Goal: Navigation & Orientation: Find specific page/section

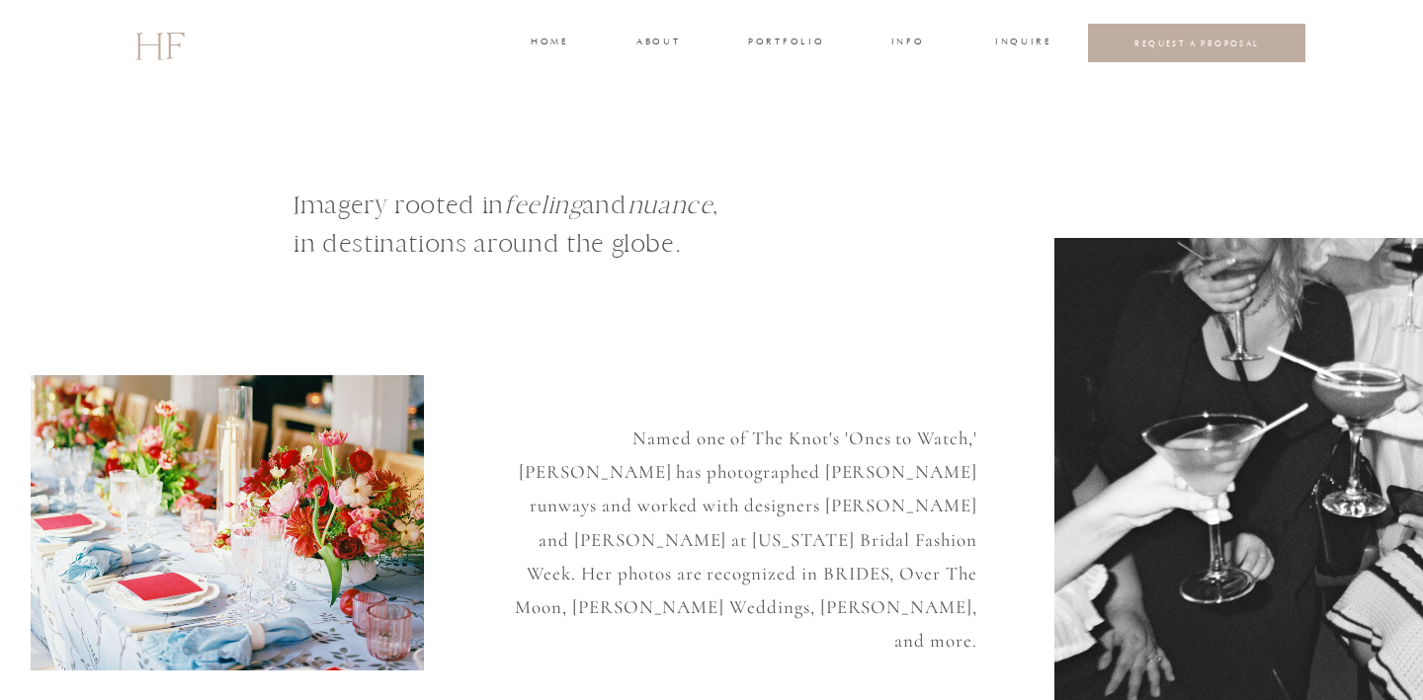
click at [658, 42] on h3 "about" at bounding box center [656, 44] width 41 height 18
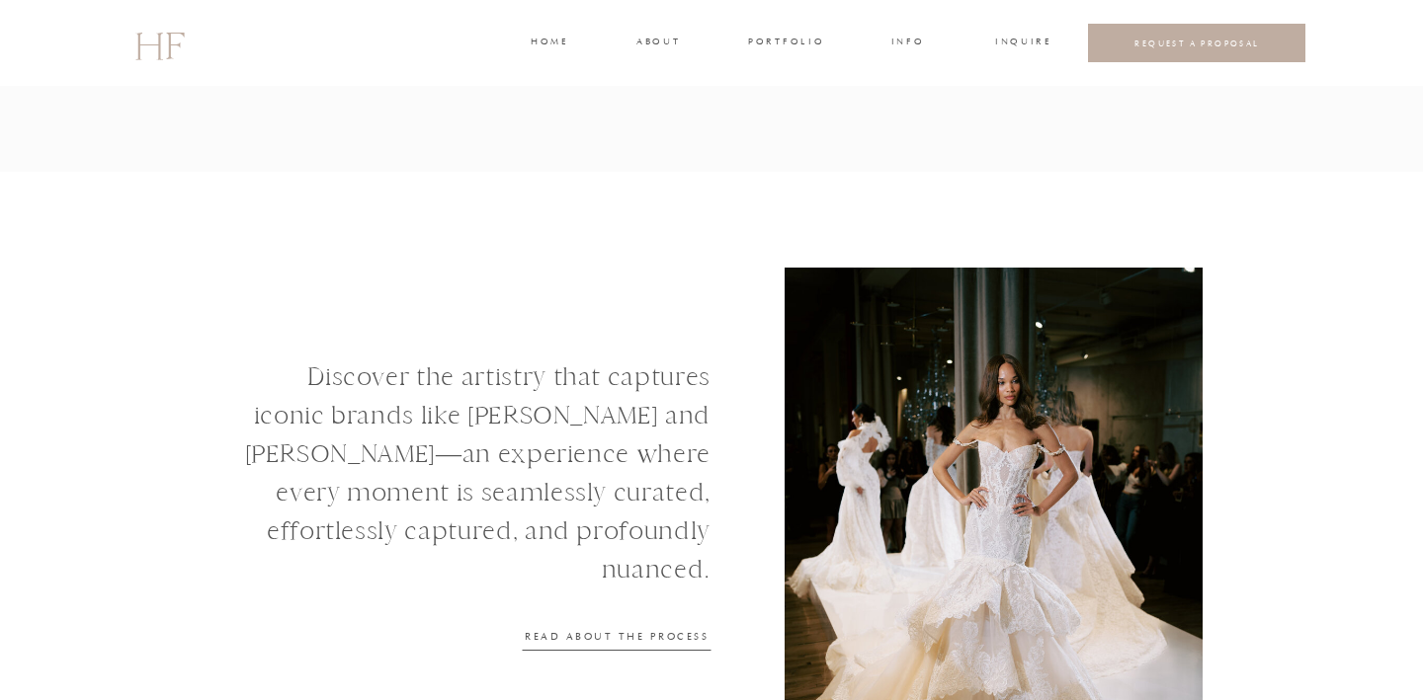
scroll to position [2635, 0]
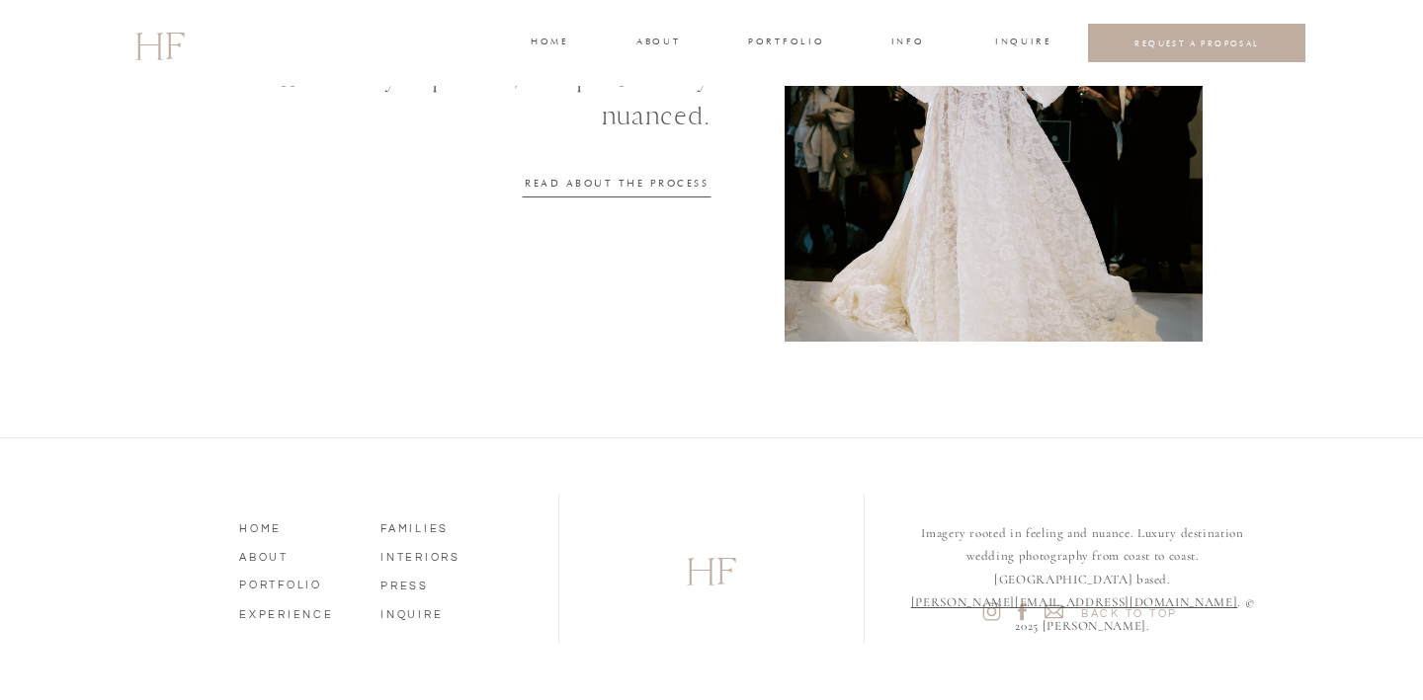
click at [289, 584] on nav "PORTFOLIO" at bounding box center [295, 583] width 113 height 18
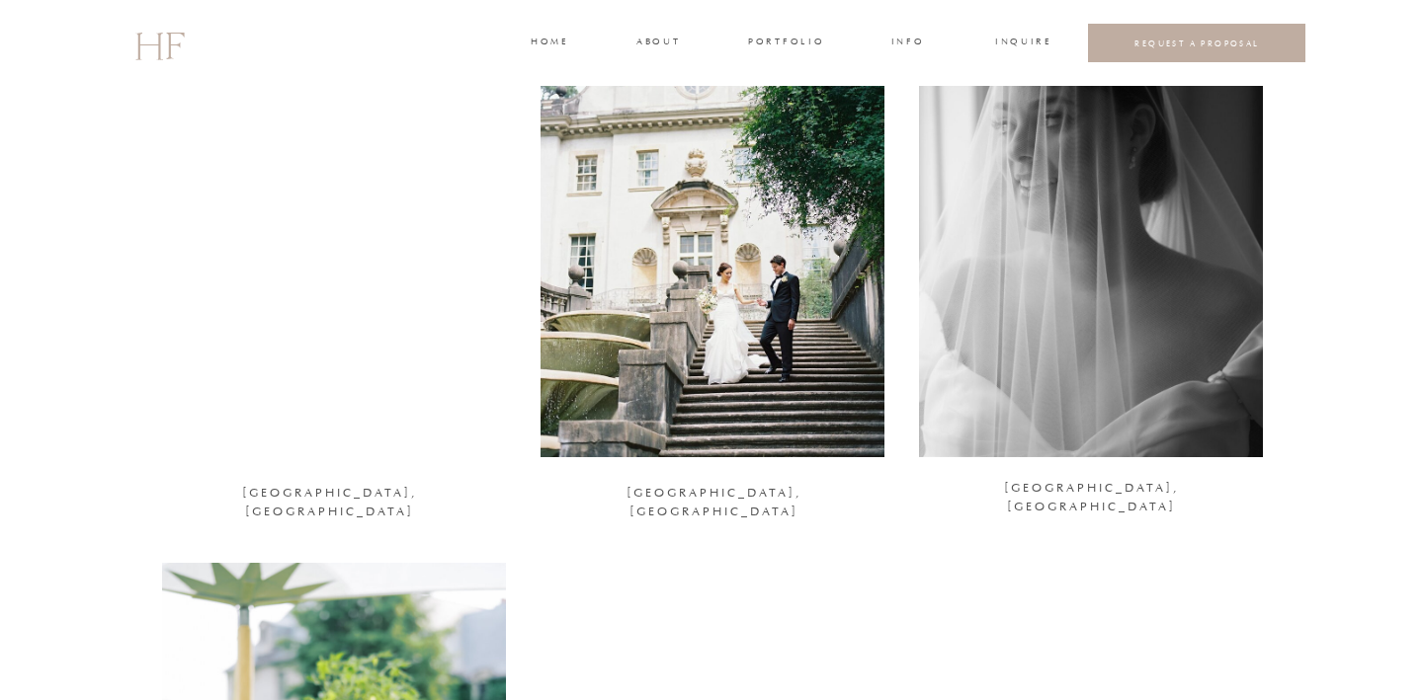
scroll to position [2486, 0]
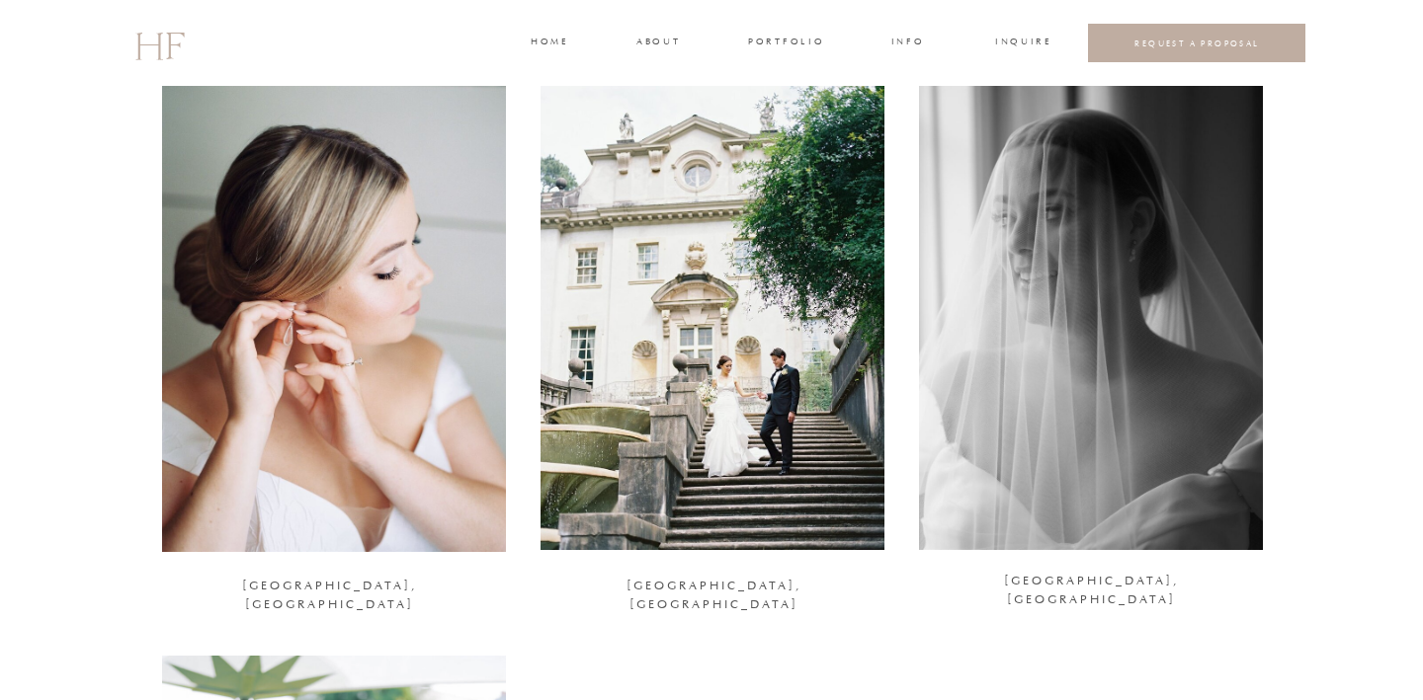
click at [1106, 304] on div at bounding box center [1091, 316] width 344 height 468
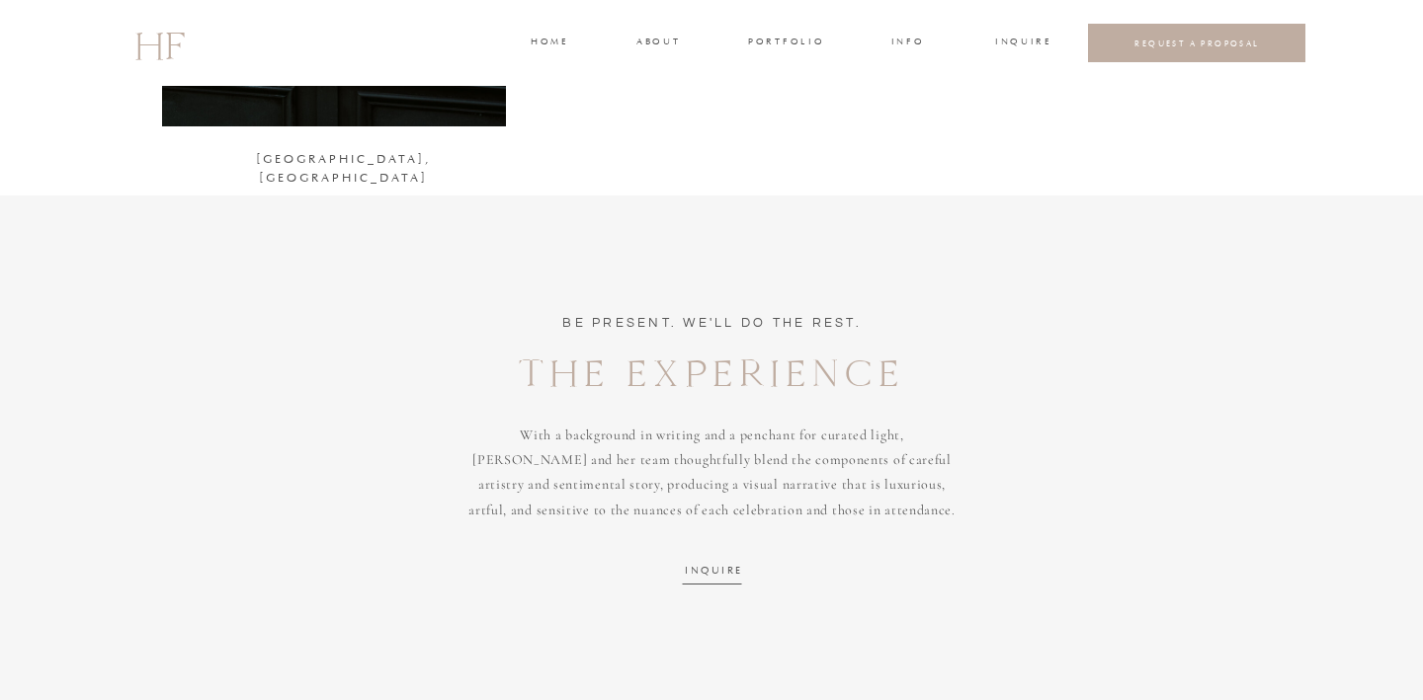
scroll to position [3746, 0]
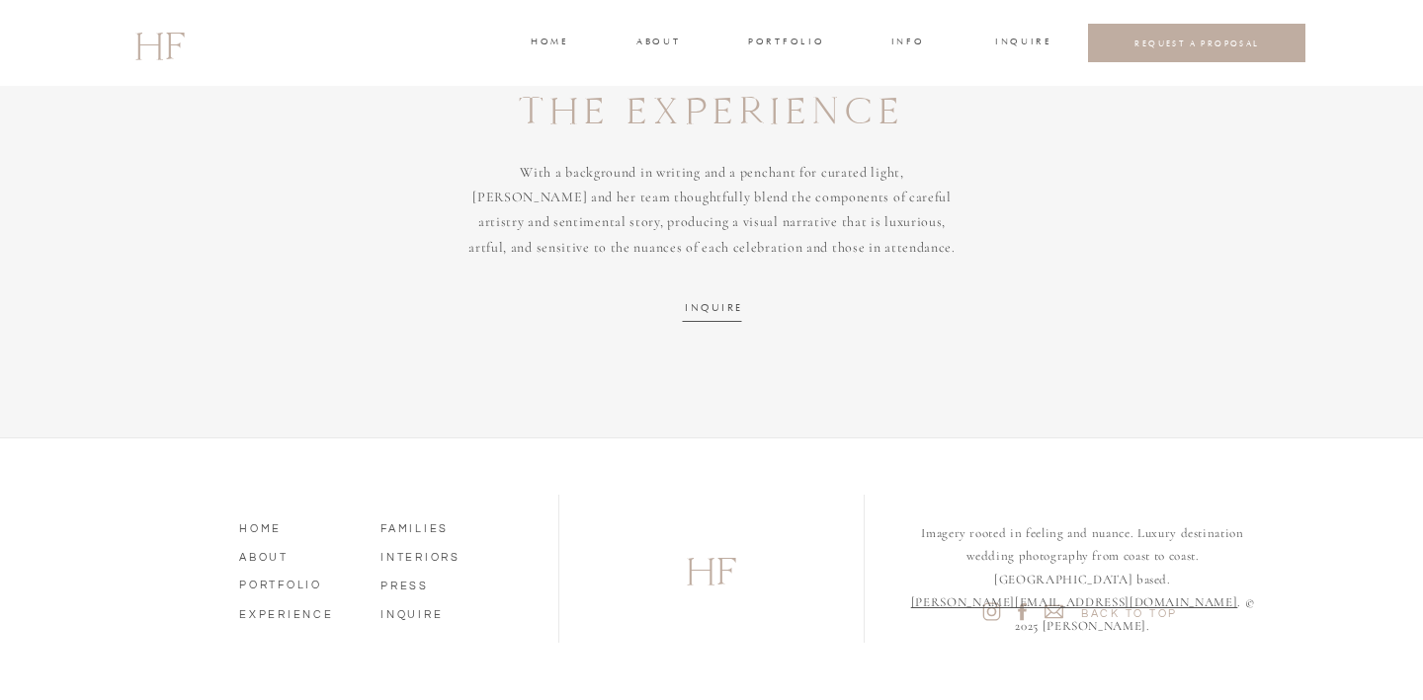
click at [983, 611] on icon at bounding box center [992, 612] width 18 height 18
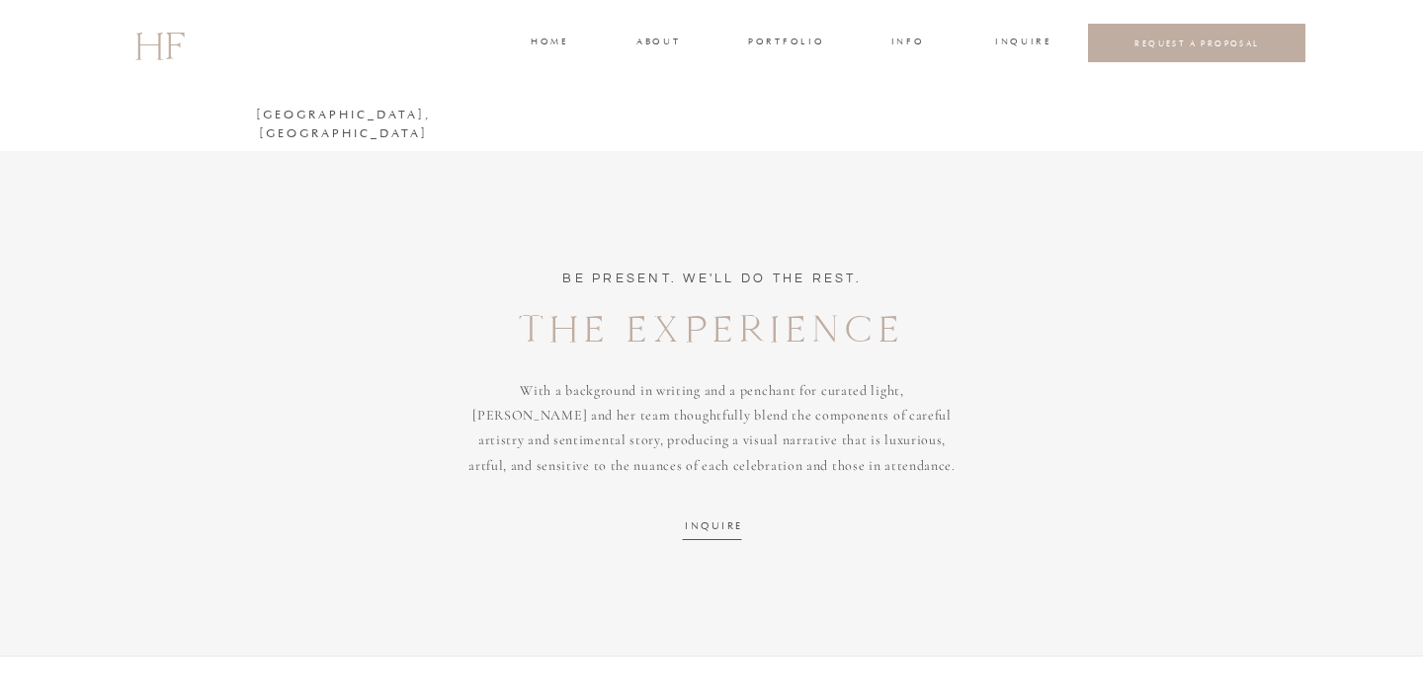
scroll to position [3481, 0]
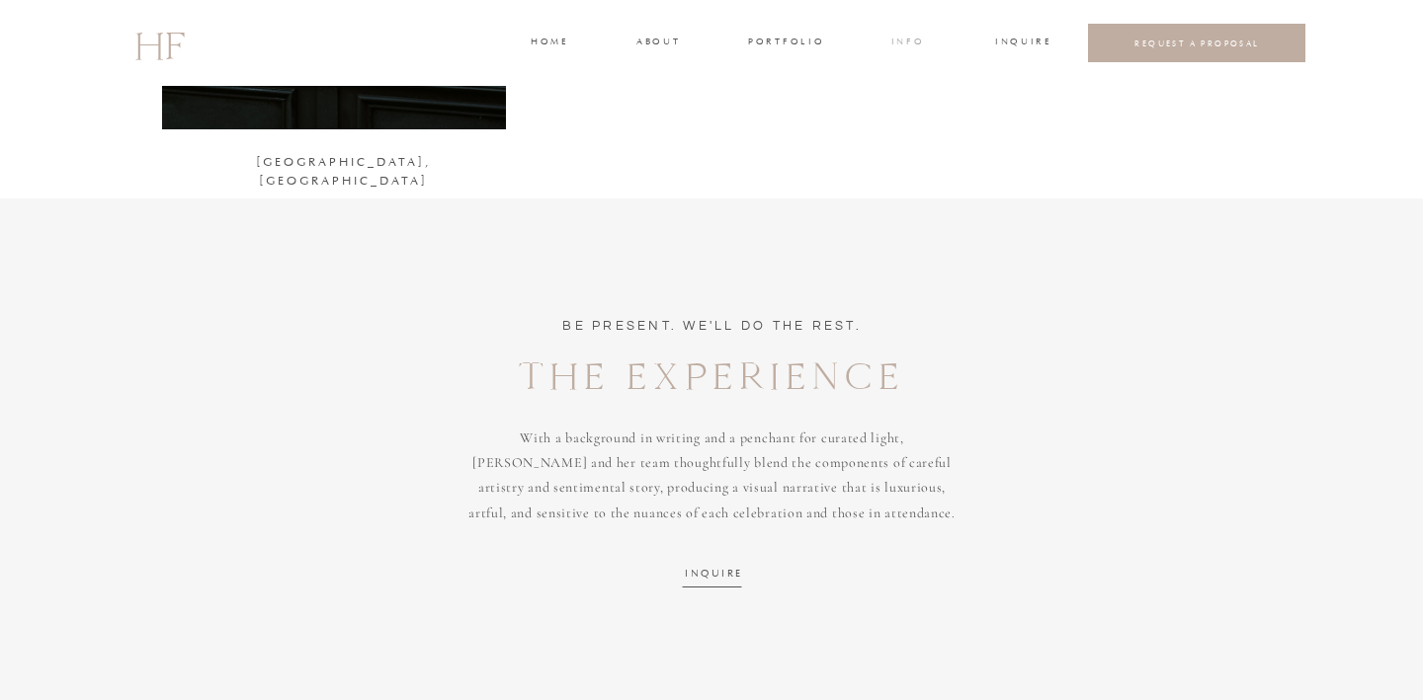
click at [918, 37] on h3 "INFO" at bounding box center [907, 44] width 37 height 18
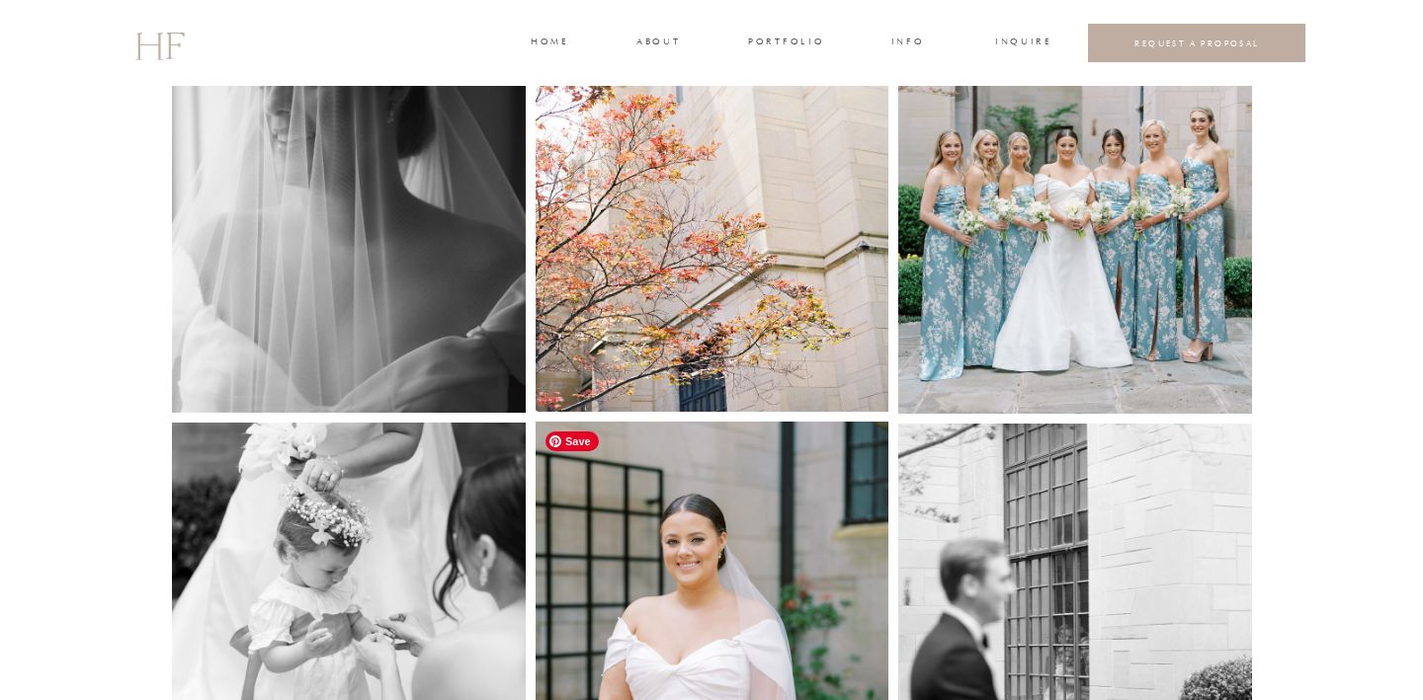
scroll to position [1843, 0]
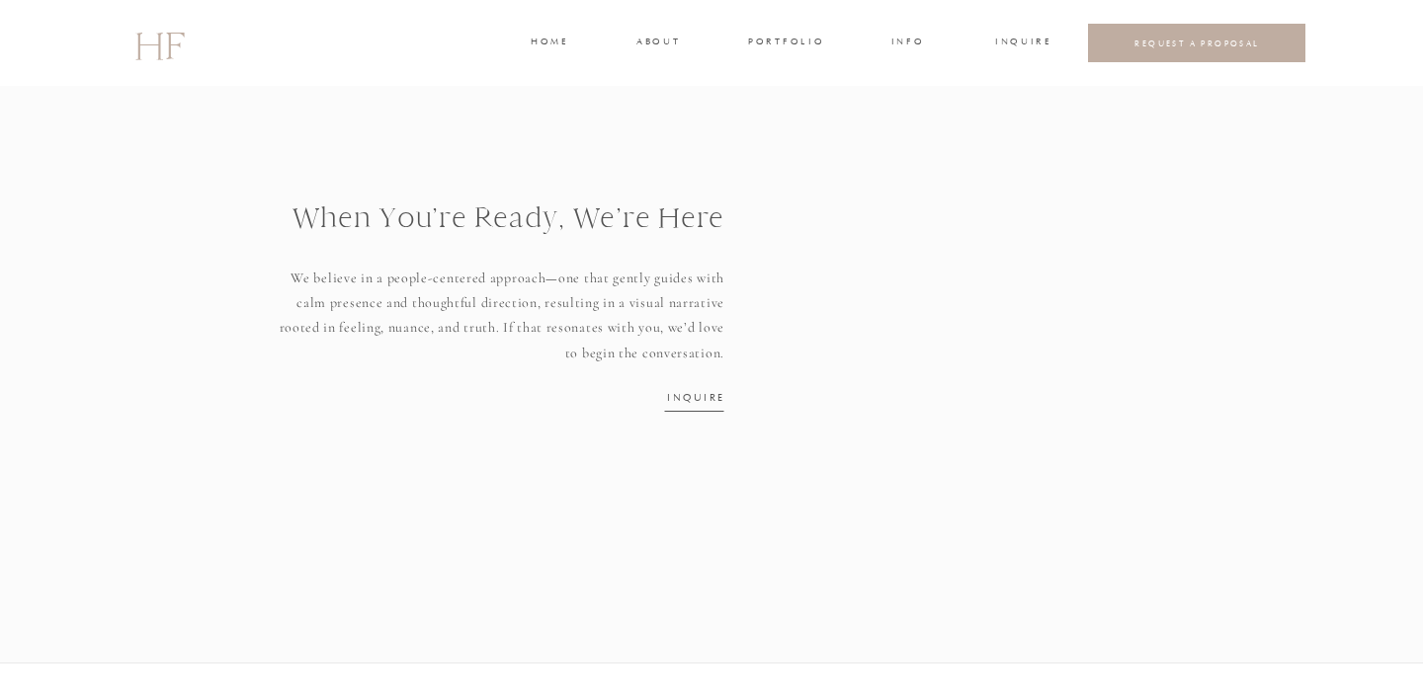
scroll to position [2757, 0]
